Goal: Information Seeking & Learning: Learn about a topic

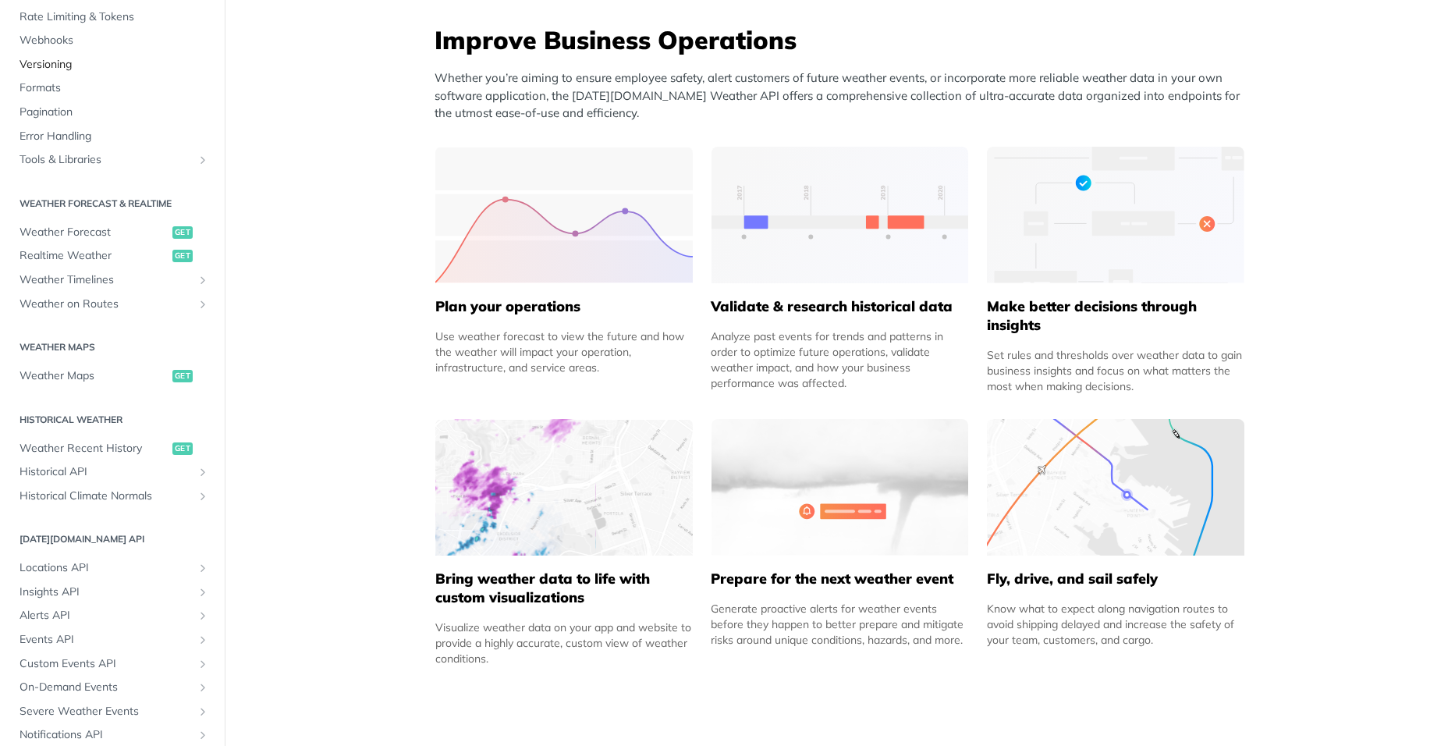
scroll to position [156, 0]
click at [101, 249] on span "Realtime Weather" at bounding box center [94, 253] width 149 height 16
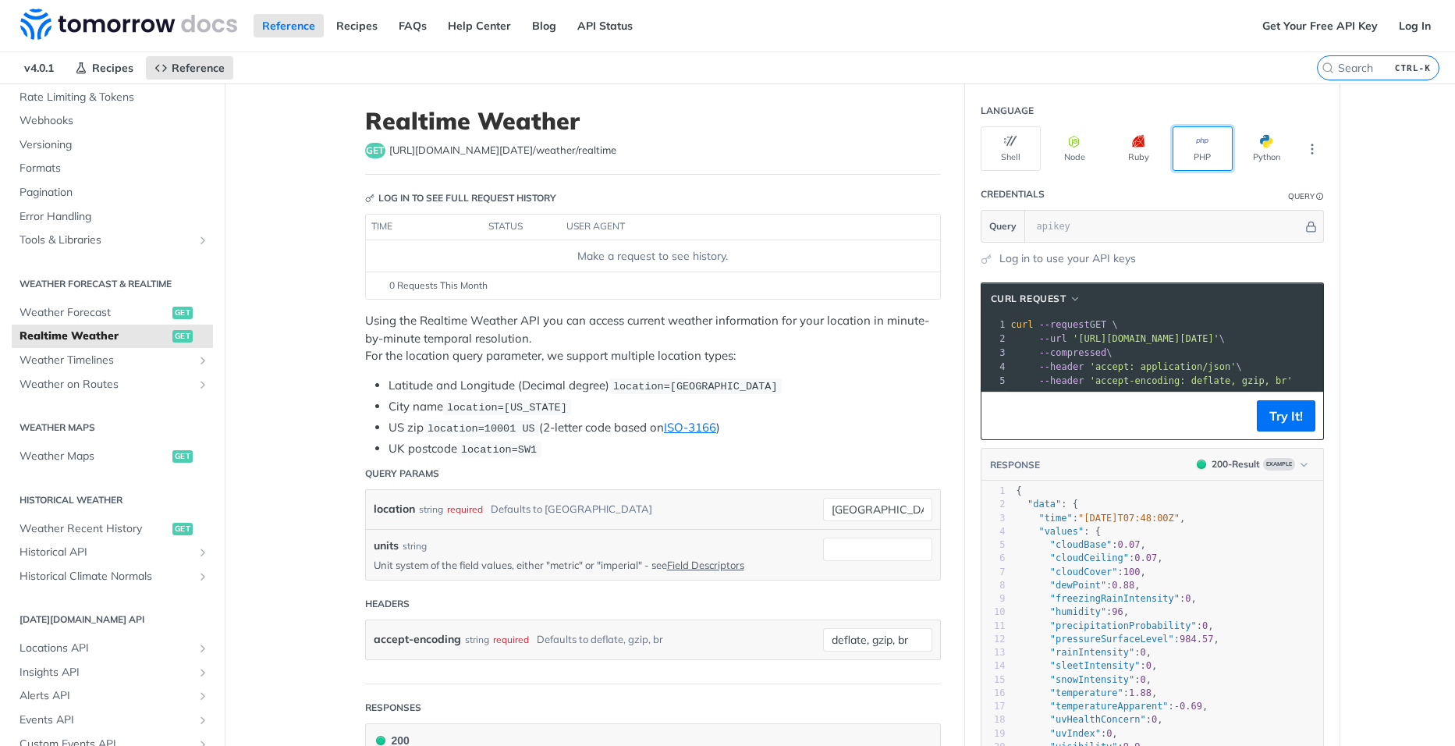
click at [1200, 157] on button "PHP" at bounding box center [1203, 148] width 60 height 44
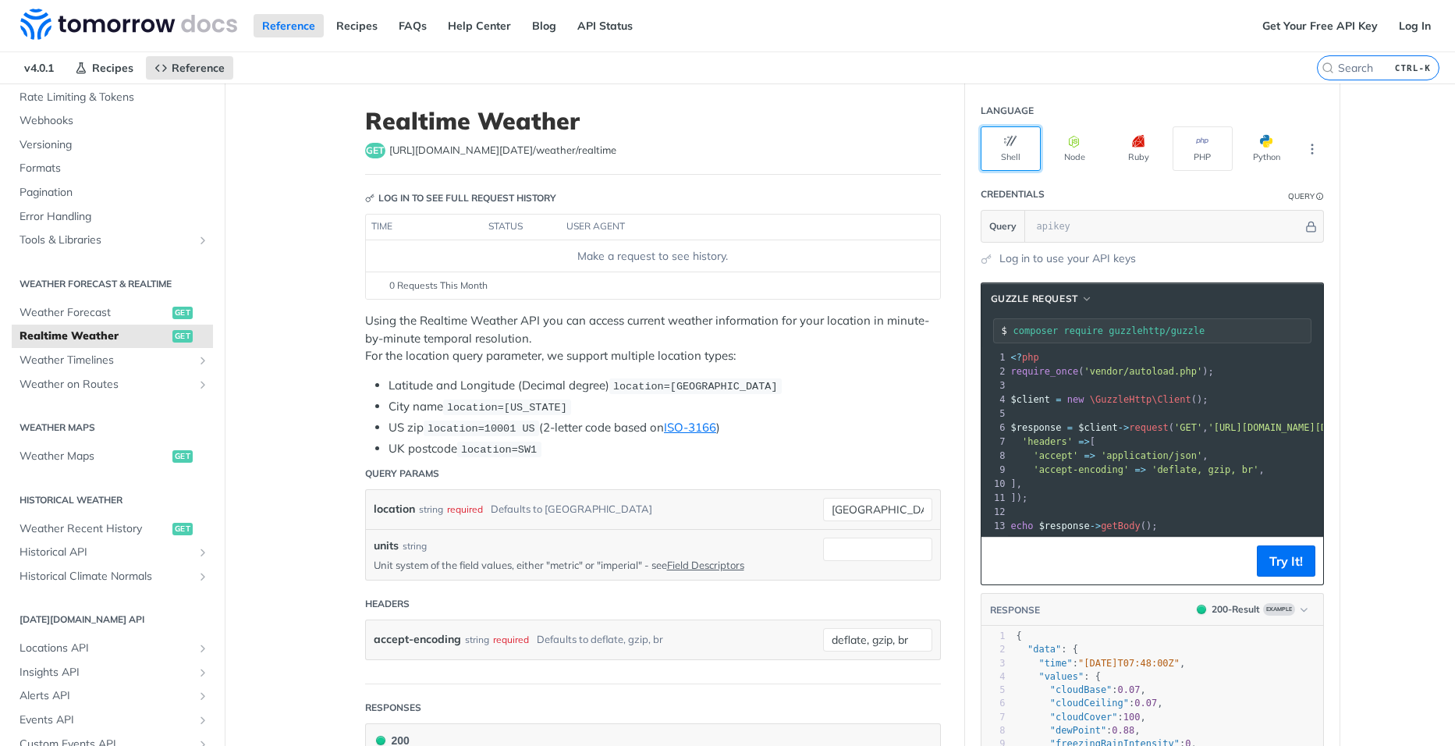
click at [1007, 157] on button "Shell" at bounding box center [1011, 148] width 60 height 44
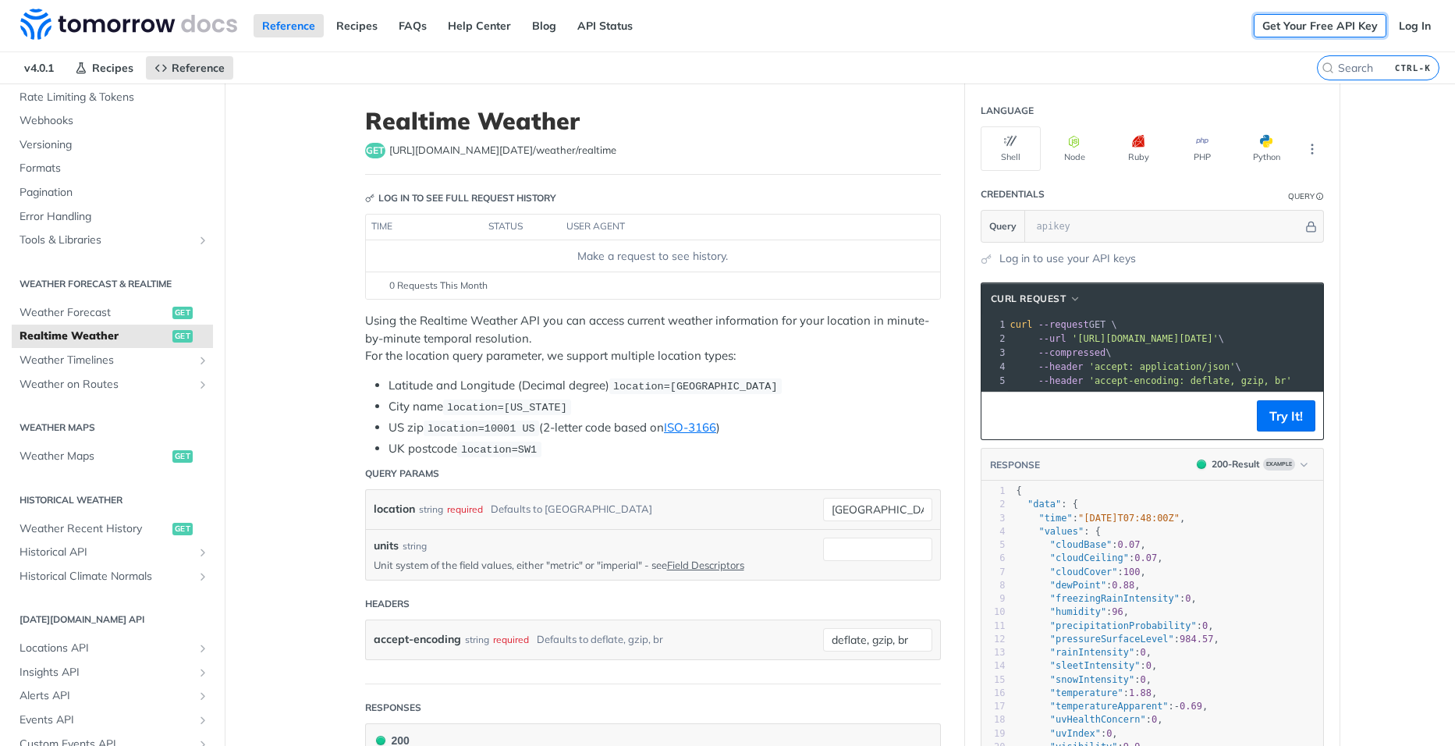
click at [1299, 27] on link "Get Your Free API Key" at bounding box center [1320, 25] width 133 height 23
click at [1398, 30] on link "Log In" at bounding box center [1415, 25] width 49 height 23
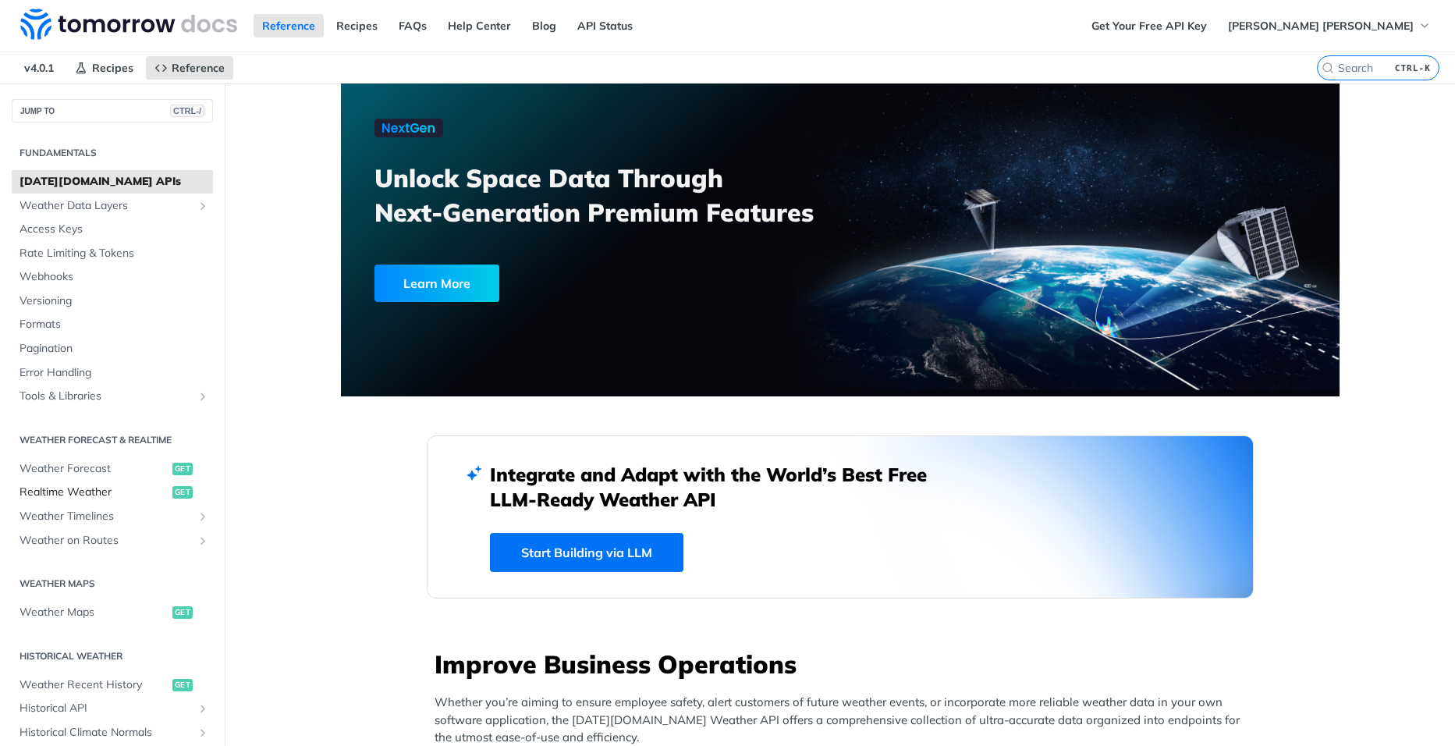
drag, startPoint x: 92, startPoint y: 492, endPoint x: 101, endPoint y: 492, distance: 8.6
click at [92, 492] on span "Realtime Weather" at bounding box center [94, 493] width 149 height 16
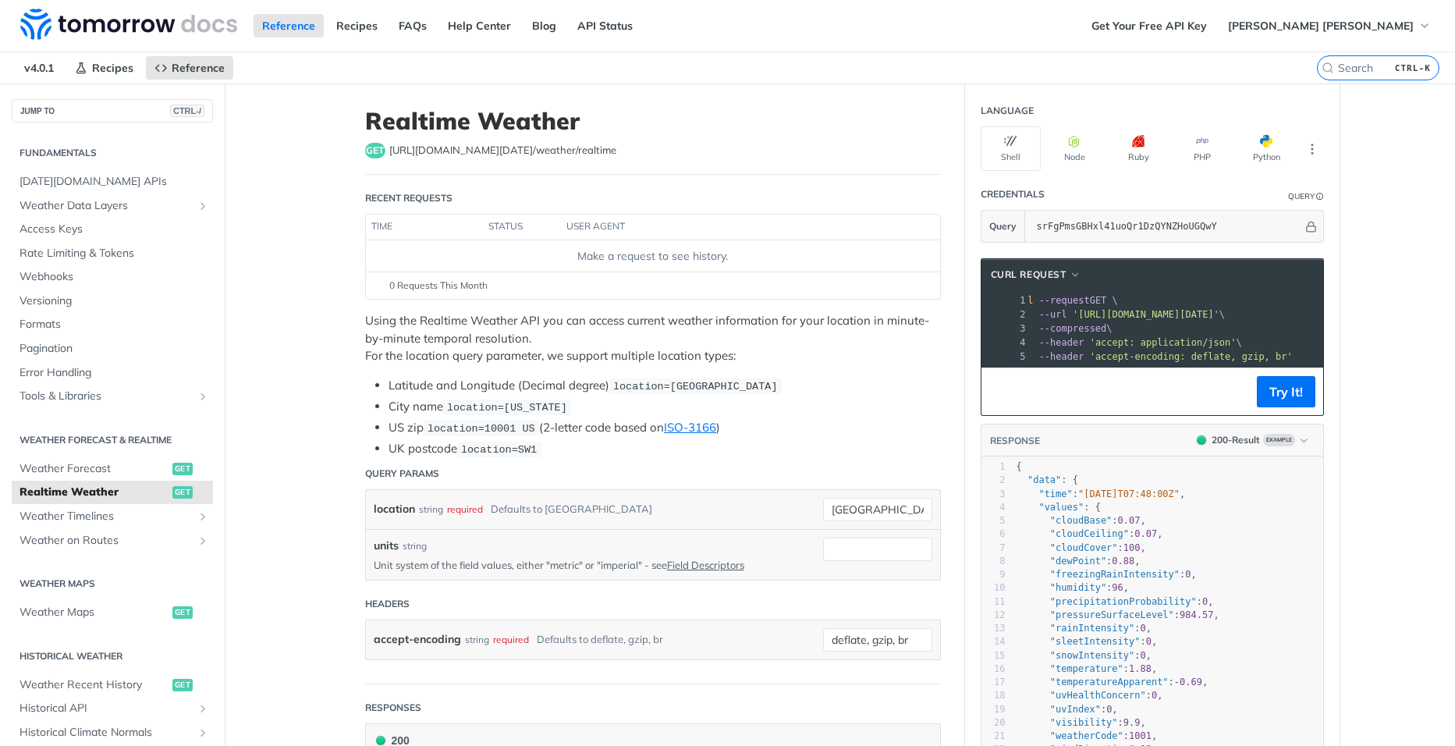
scroll to position [0, 41]
drag, startPoint x: 1267, startPoint y: 315, endPoint x: 1316, endPoint y: 313, distance: 50.0
click at [1179, 313] on span "'https://api.tomorrow.io/v4/weather/realtime?location=toronto&apikey=srFgPmsGBH…" at bounding box center [1105, 314] width 147 height 11
click at [1179, 317] on span "'https://api.tomorrow.io/v4/weather/realtime?location=toronto&apikey=srFgPmsGBH…" at bounding box center [1105, 314] width 147 height 11
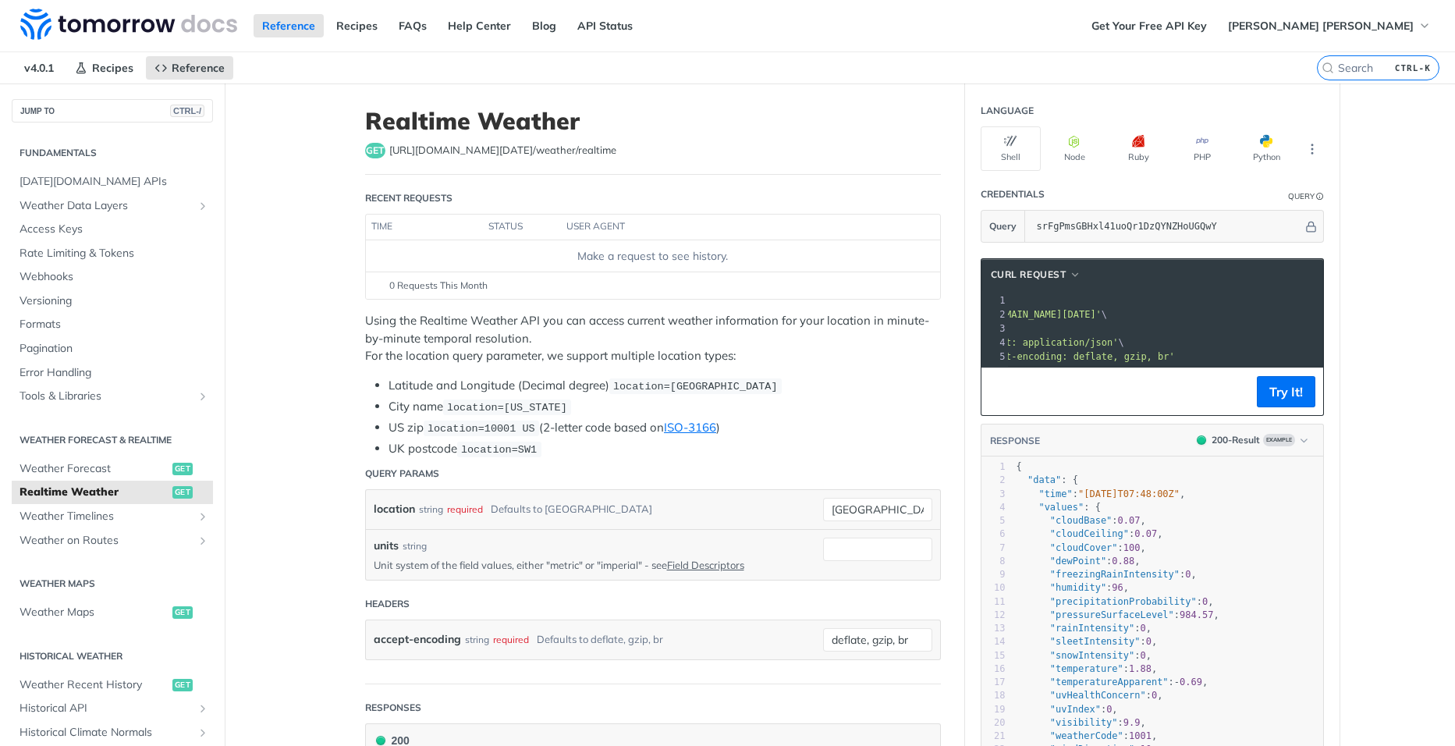
drag, startPoint x: 1299, startPoint y: 314, endPoint x: 1256, endPoint y: 318, distance: 42.3
click at [1102, 318] on span "'https://api.tomorrow.io/v4/weather/realtime?location=toronto&apikey=srFgPmsGBH…" at bounding box center [1028, 314] width 147 height 11
click at [1131, 514] on pre ""values" : {" at bounding box center [1197, 507] width 366 height 13
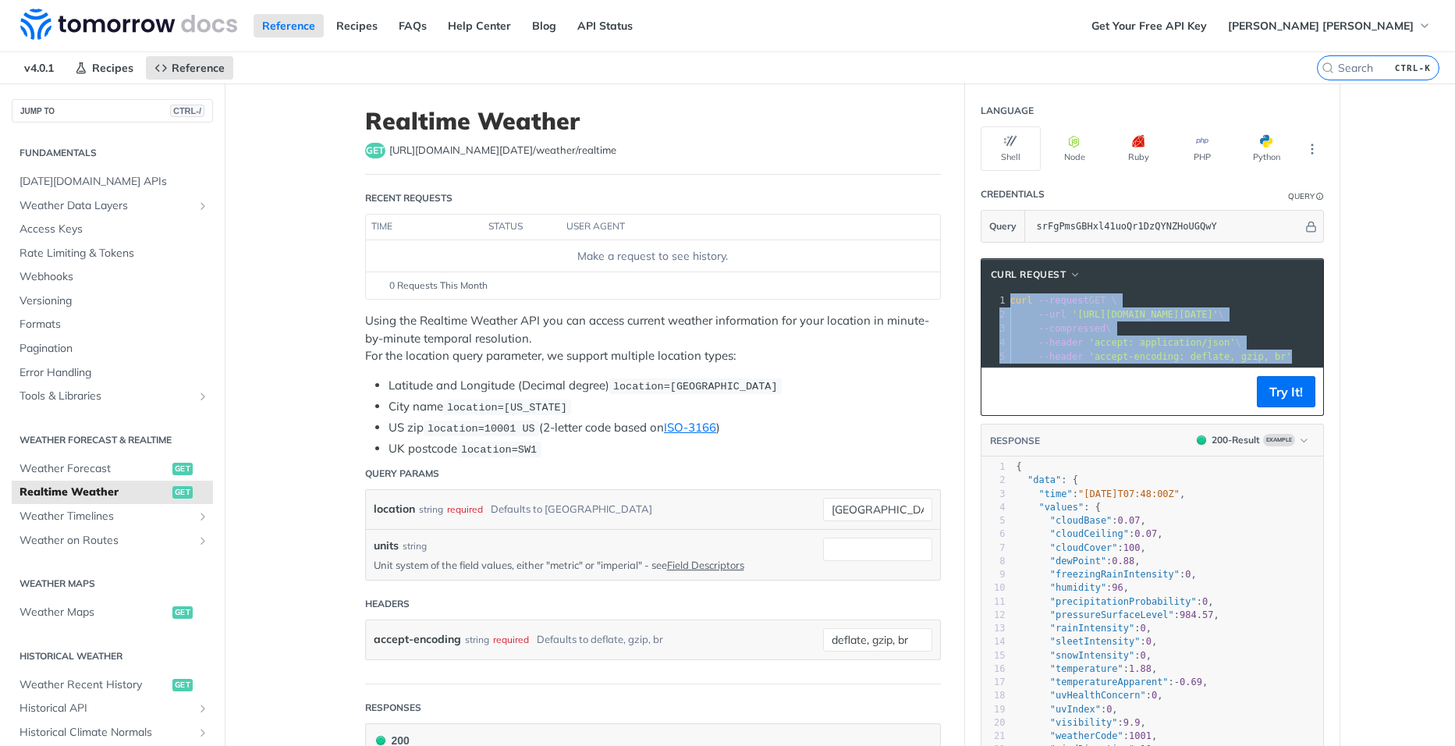
drag, startPoint x: 1004, startPoint y: 297, endPoint x: 1307, endPoint y: 375, distance: 313.4
click at [1307, 367] on div "xxxxxxxxxx 1 curl --request GET \ 2 --url 'https://api.tomorrow.io/v4/weather/r…" at bounding box center [1153, 328] width 342 height 76
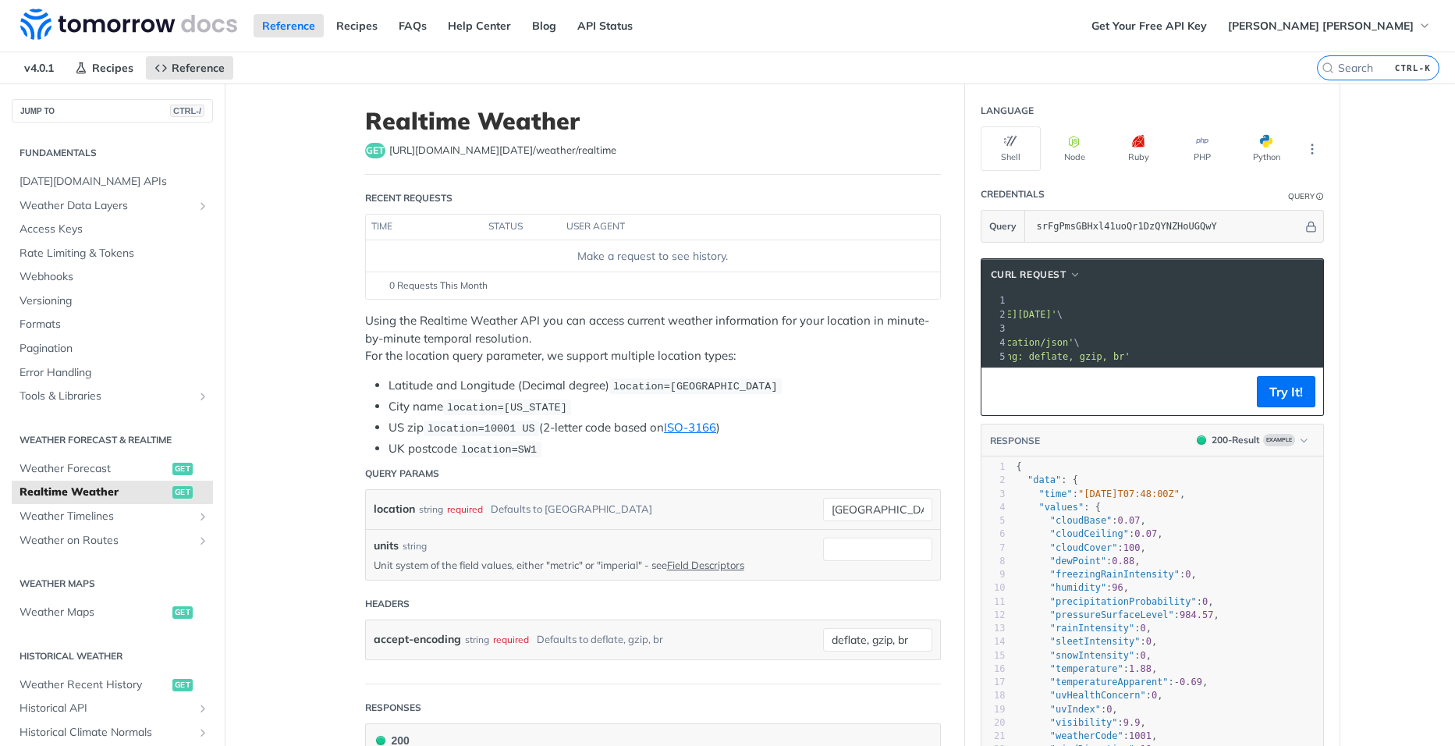
click at [1057, 319] on span "'https://api.tomorrow.io/v4/weather/realtime?location=toronto&apikey=srFgPmsGBH…" at bounding box center [984, 314] width 147 height 11
click at [863, 513] on input "[GEOGRAPHIC_DATA]" at bounding box center [877, 509] width 109 height 23
type input "Rancagua"
click at [782, 510] on div "location string required Defaults to toronto" at bounding box center [587, 509] width 426 height 23
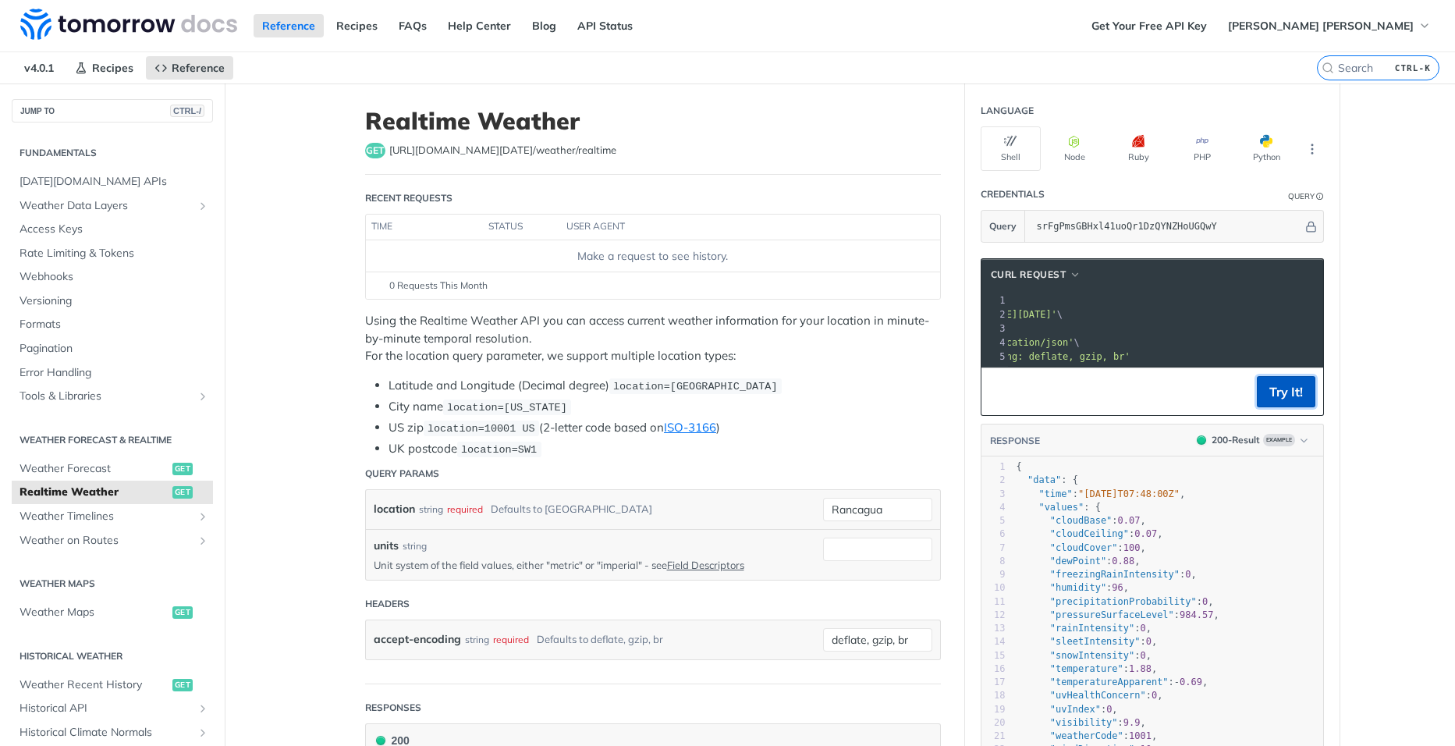
click at [1301, 407] on button "Try It!" at bounding box center [1286, 391] width 59 height 31
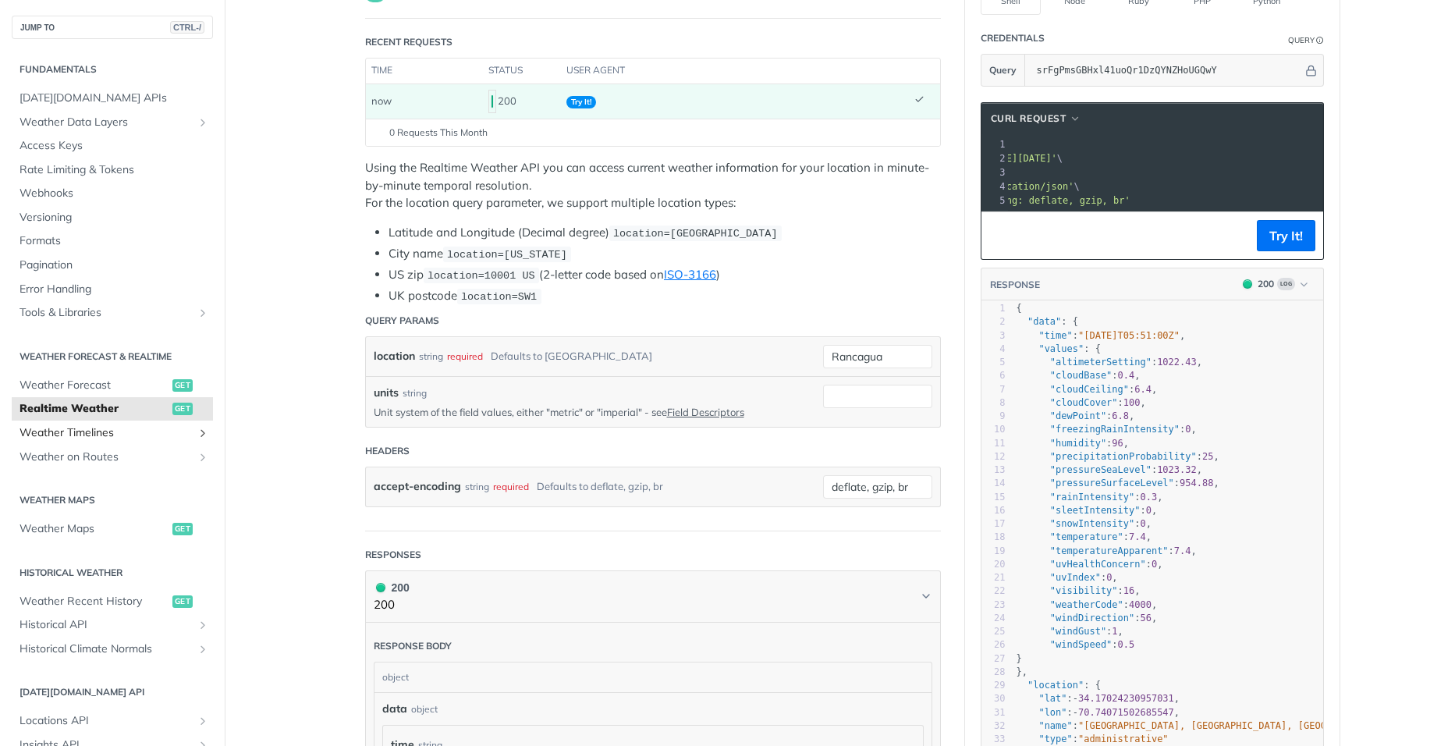
click at [156, 432] on span "Weather Timelines" at bounding box center [106, 433] width 173 height 16
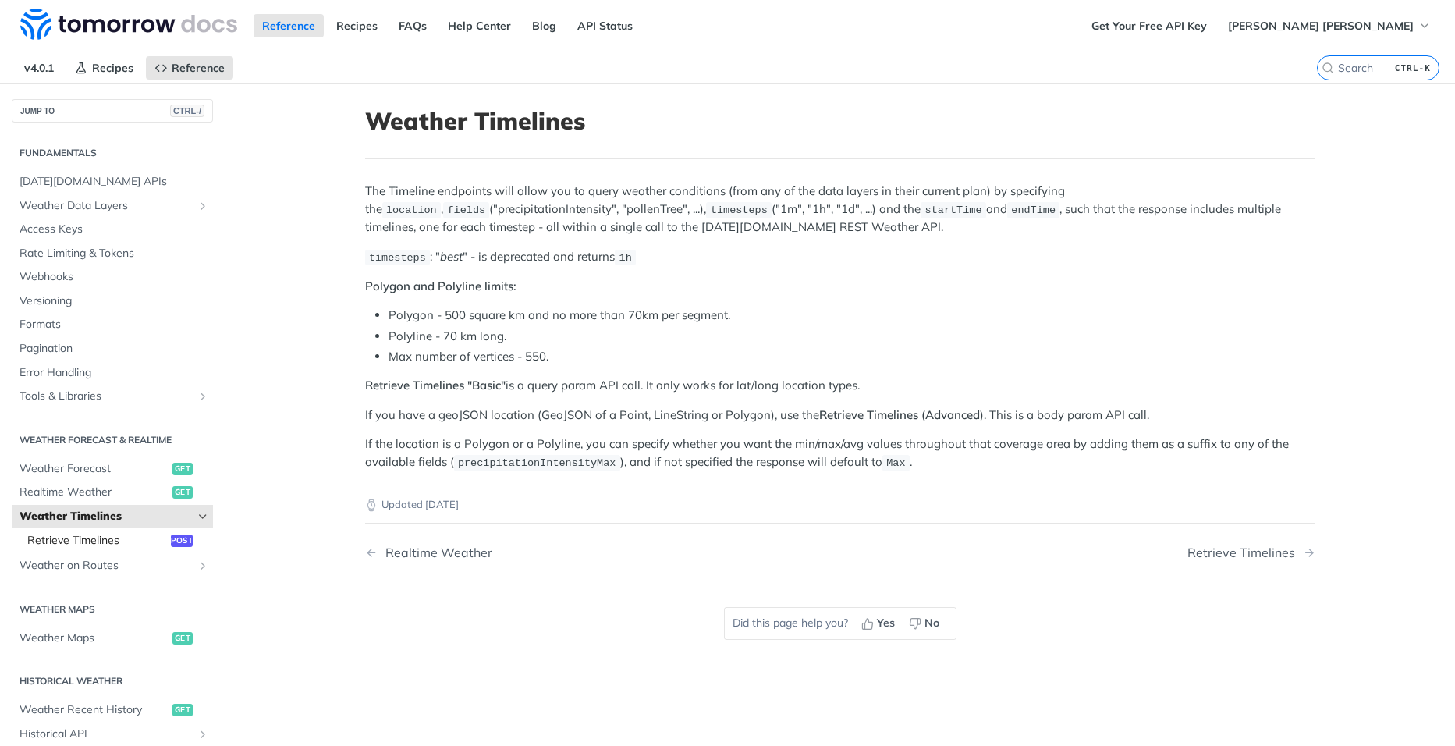
click at [101, 539] on span "Retrieve Timelines" at bounding box center [97, 541] width 140 height 16
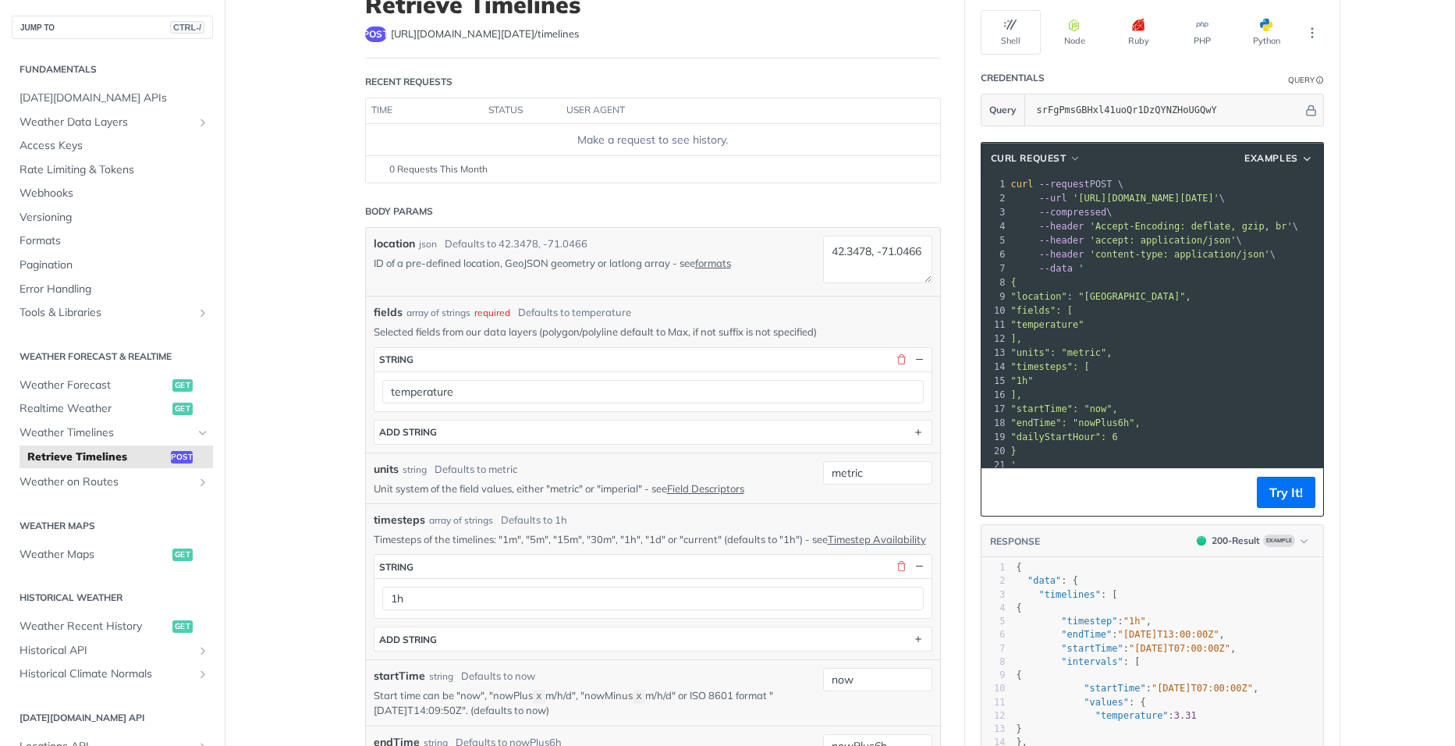
scroll to position [156, 0]
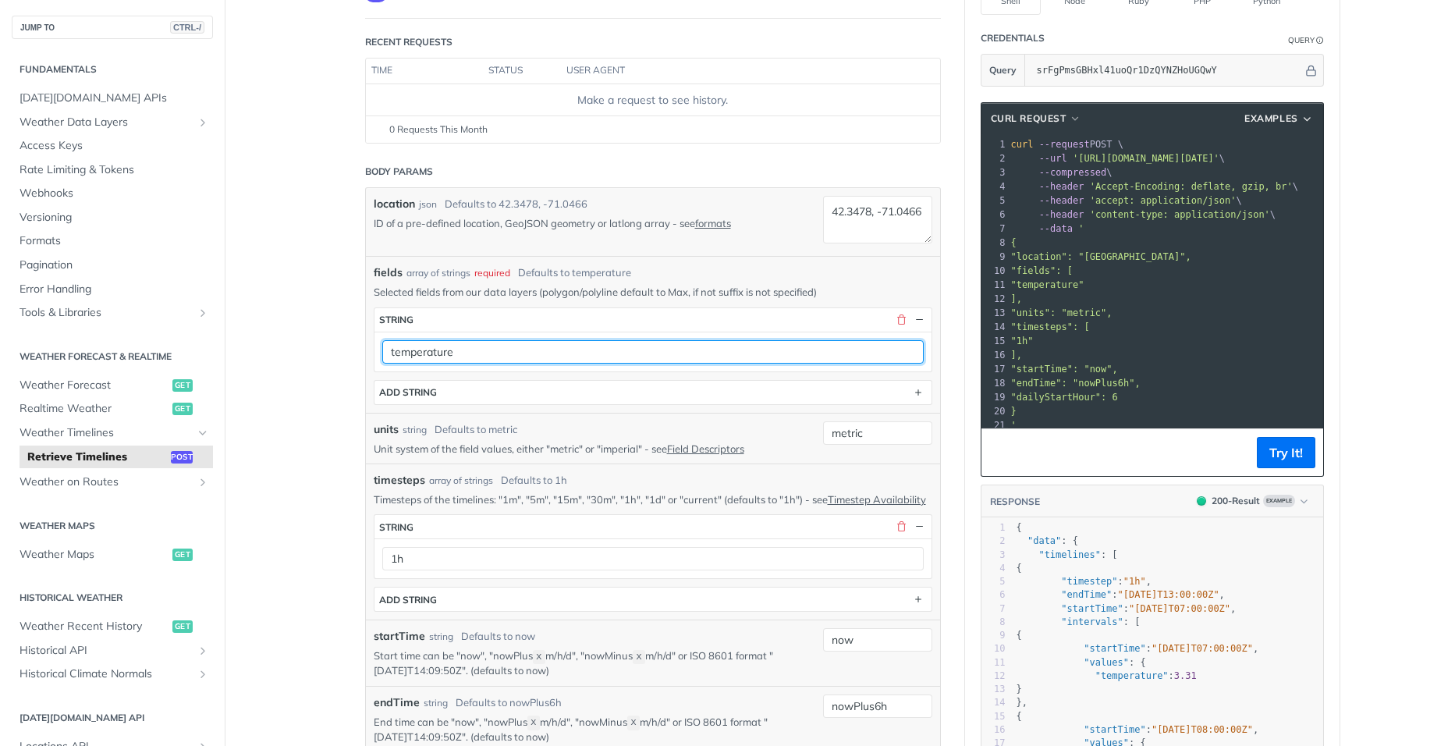
click at [683, 359] on input "temperature" at bounding box center [653, 351] width 542 height 23
click at [681, 359] on input "temperature" at bounding box center [653, 351] width 542 height 23
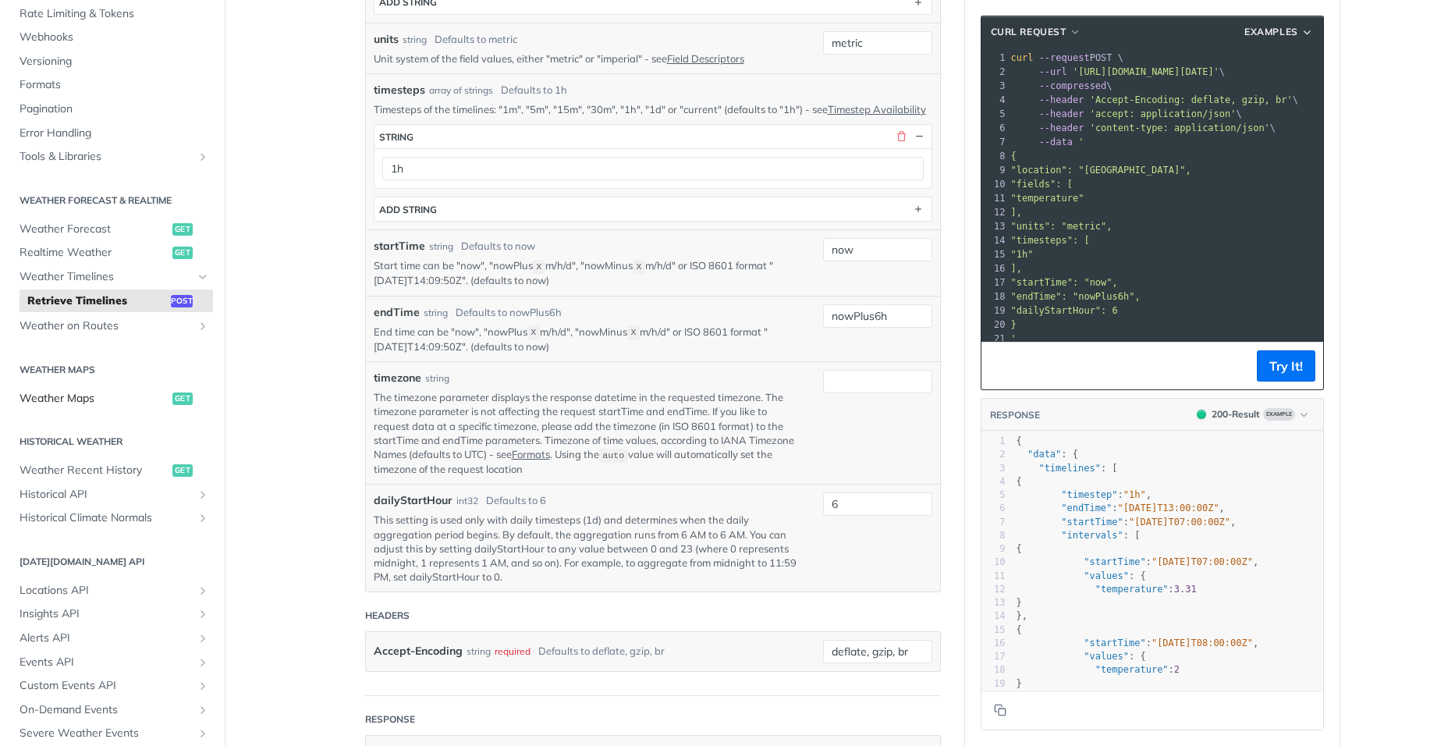
click at [105, 397] on span "Weather Maps" at bounding box center [94, 399] width 149 height 16
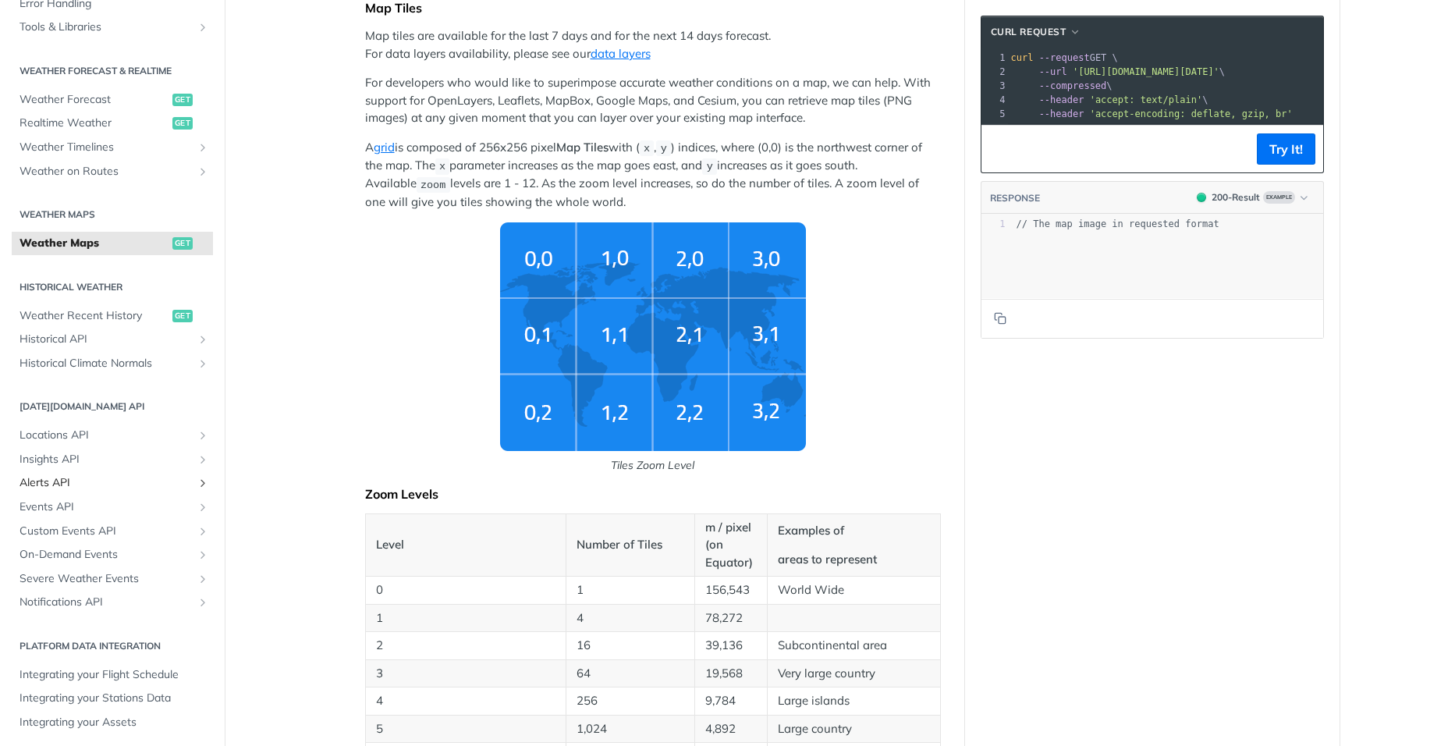
scroll to position [291, 0]
click at [105, 427] on span "Locations API" at bounding box center [106, 430] width 173 height 16
